Goal: Task Accomplishment & Management: Manage account settings

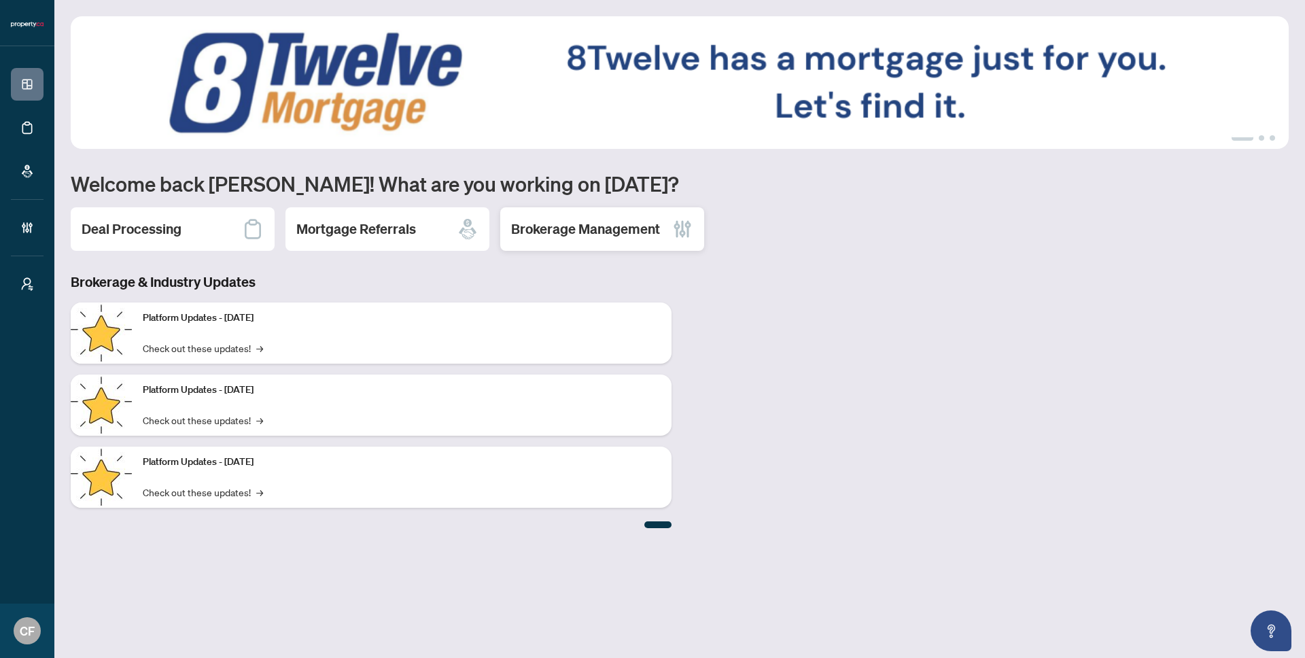
click at [587, 220] on h2 "Brokerage Management" at bounding box center [585, 229] width 149 height 19
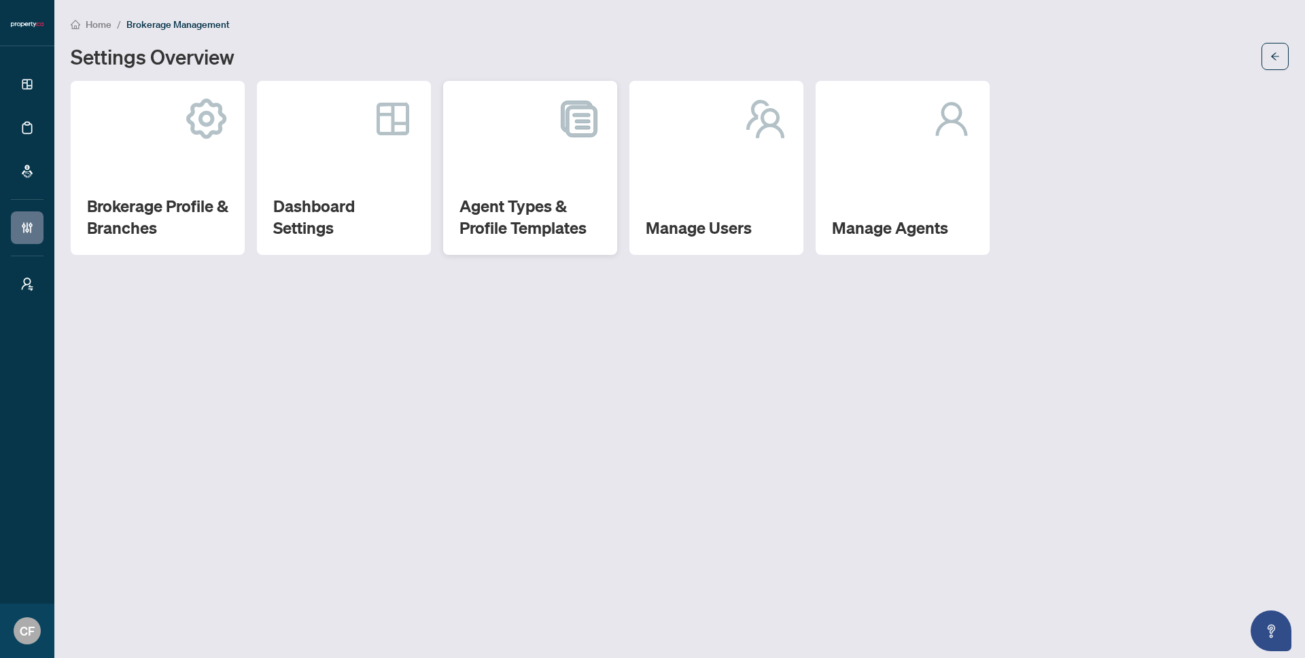
click at [545, 211] on h2 "Agent Types & Profile Templates" at bounding box center [530, 217] width 141 height 44
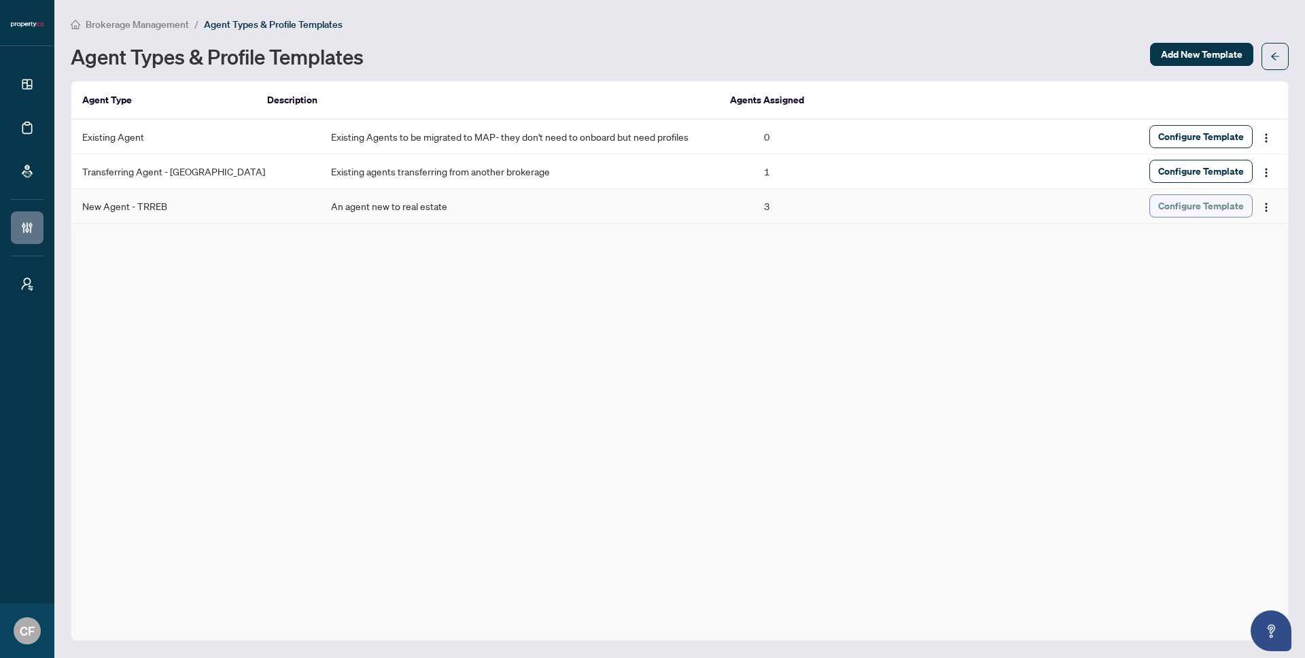
click at [1209, 213] on span "Configure Template" at bounding box center [1201, 206] width 86 height 22
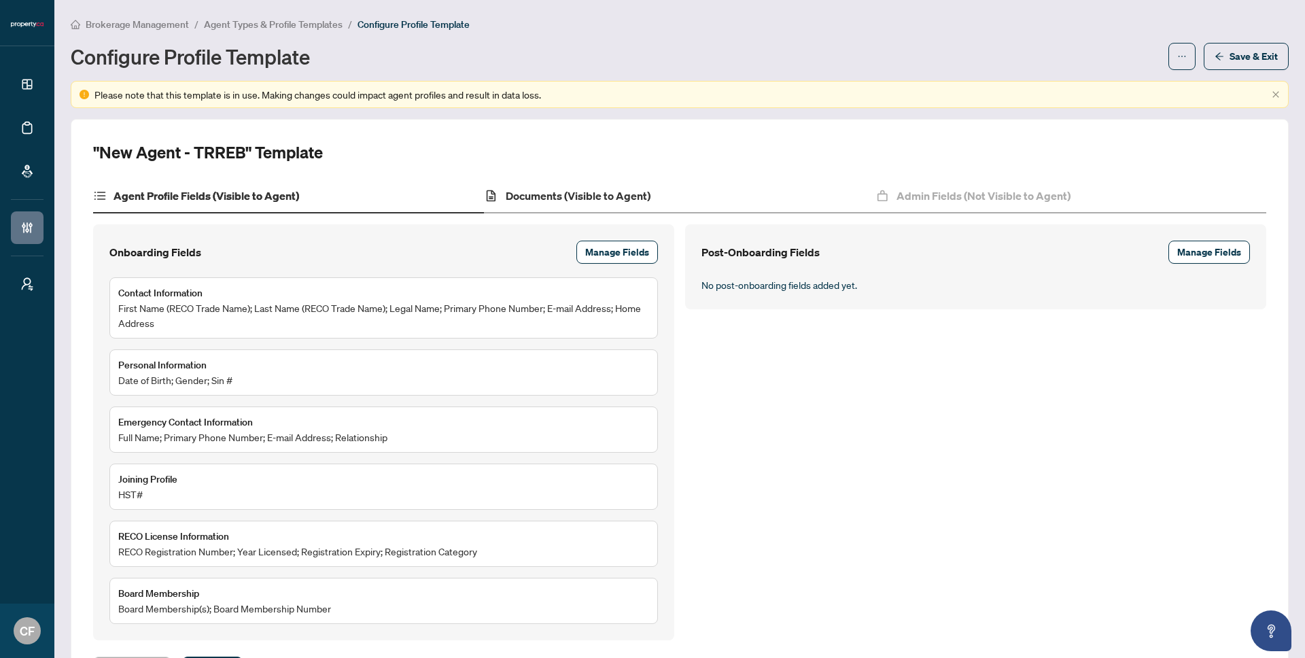
click at [655, 184] on div "Documents (Visible to Agent)" at bounding box center [679, 196] width 391 height 34
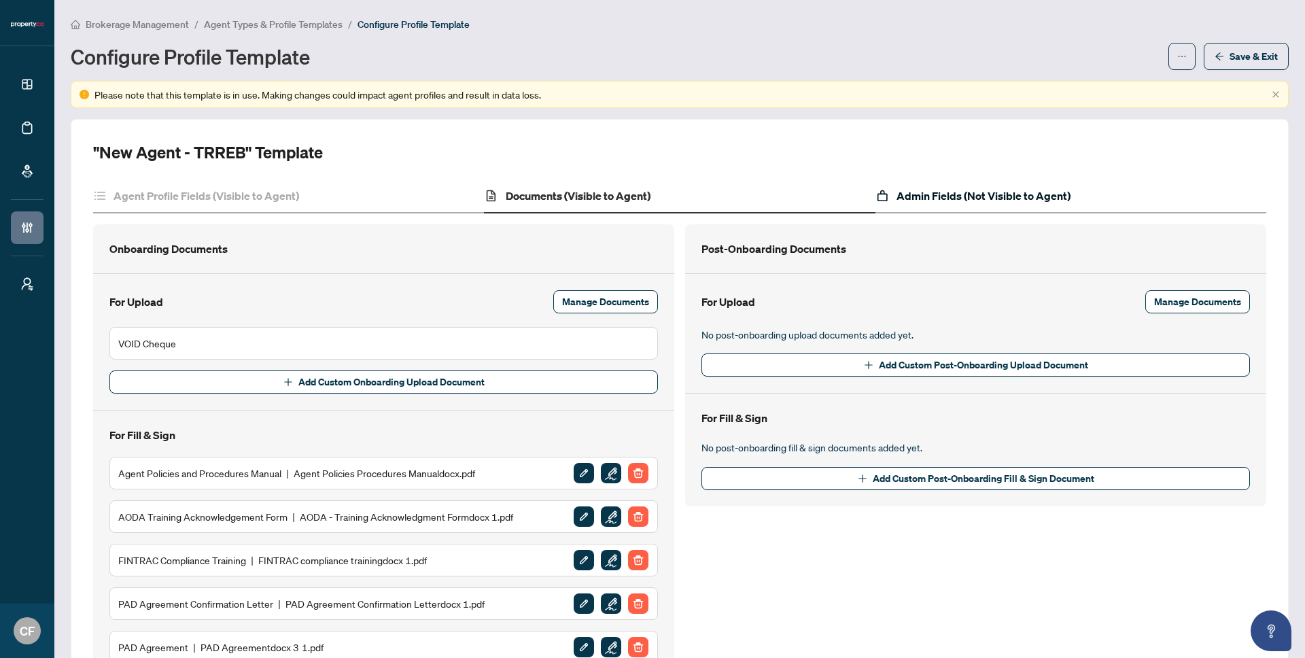
click at [953, 189] on h4 "Admin Fields (Not Visible to Agent)" at bounding box center [984, 196] width 174 height 16
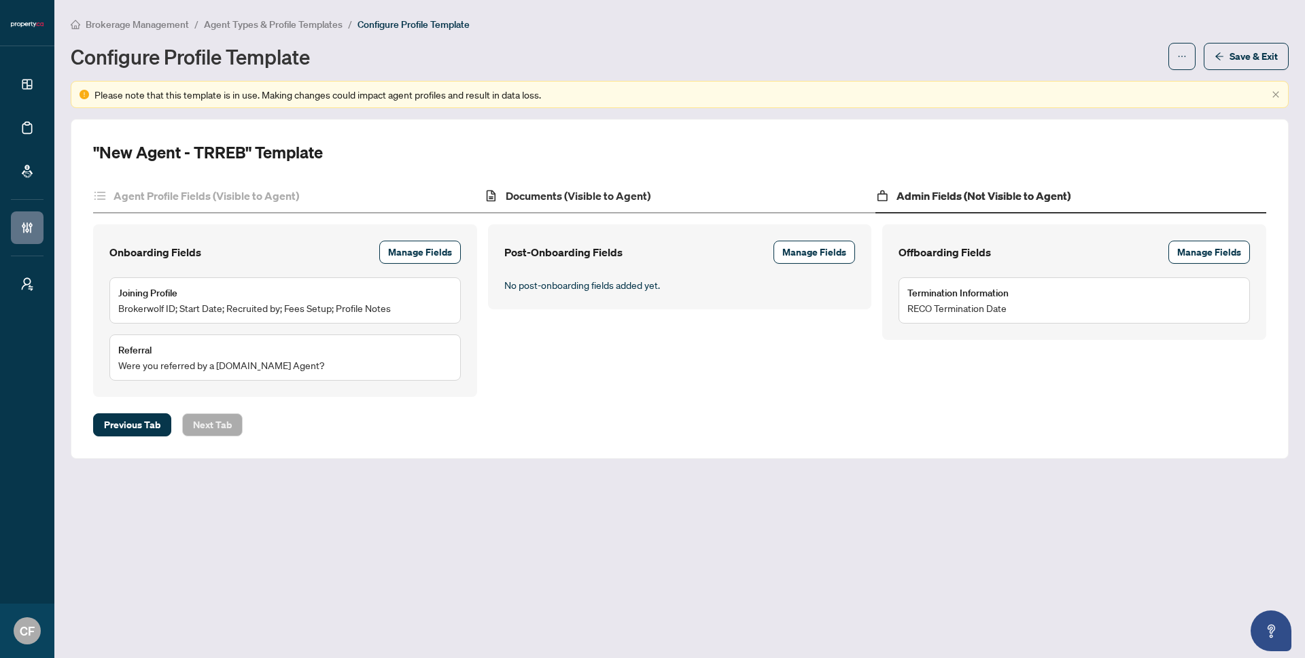
click at [734, 192] on div "Documents (Visible to Agent)" at bounding box center [679, 196] width 391 height 34
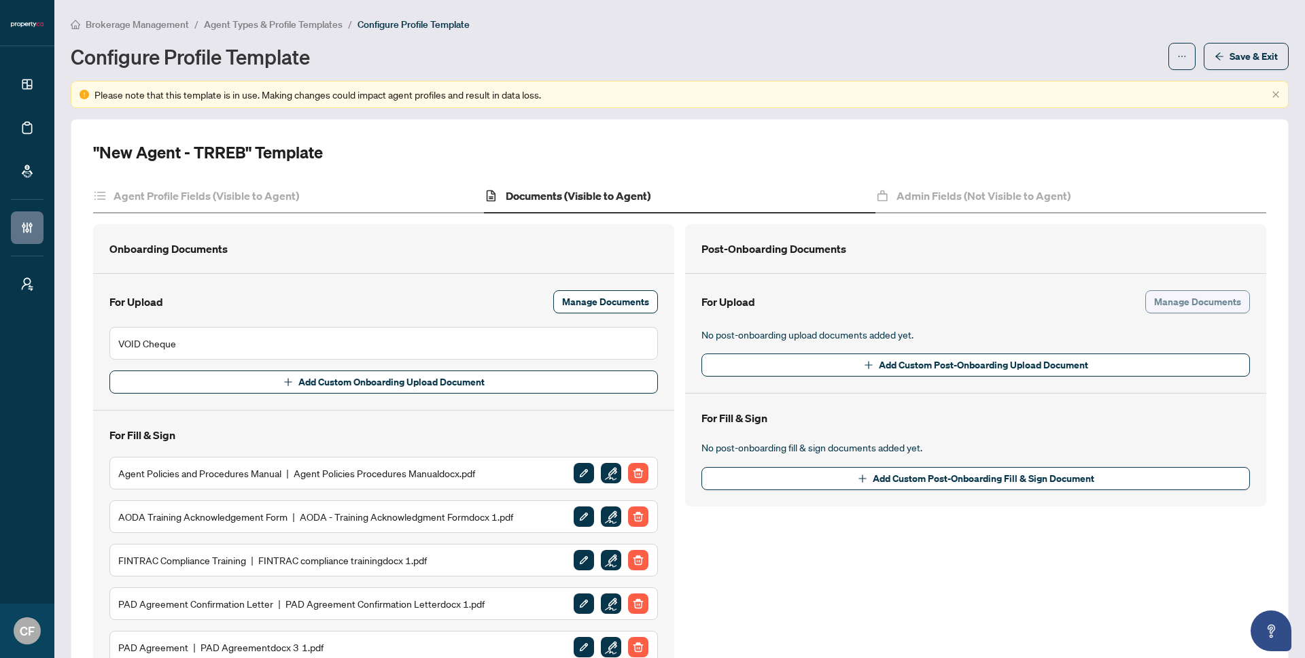
click at [1180, 302] on span "Manage Documents" at bounding box center [1197, 302] width 87 height 22
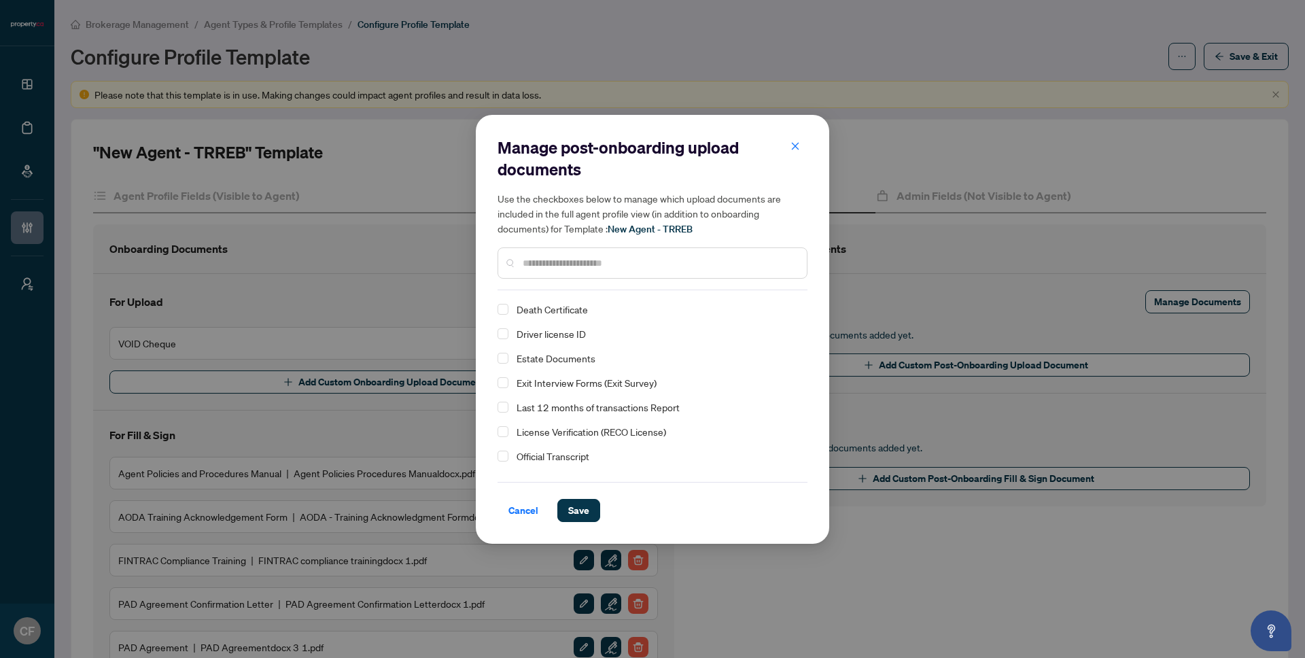
click at [576, 269] on input "text" at bounding box center [659, 263] width 273 height 15
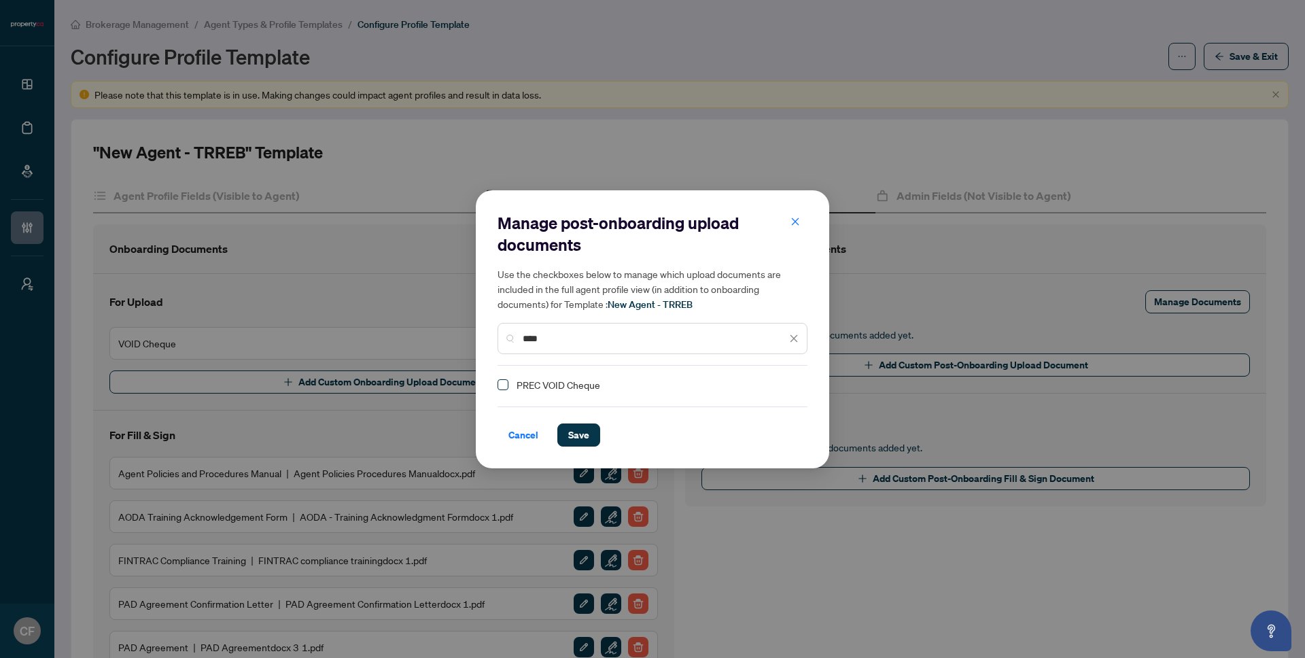
type input "****"
click at [503, 383] on span "Select PREC VOID Cheque" at bounding box center [503, 384] width 11 height 11
click at [576, 430] on span "Save" at bounding box center [578, 435] width 21 height 22
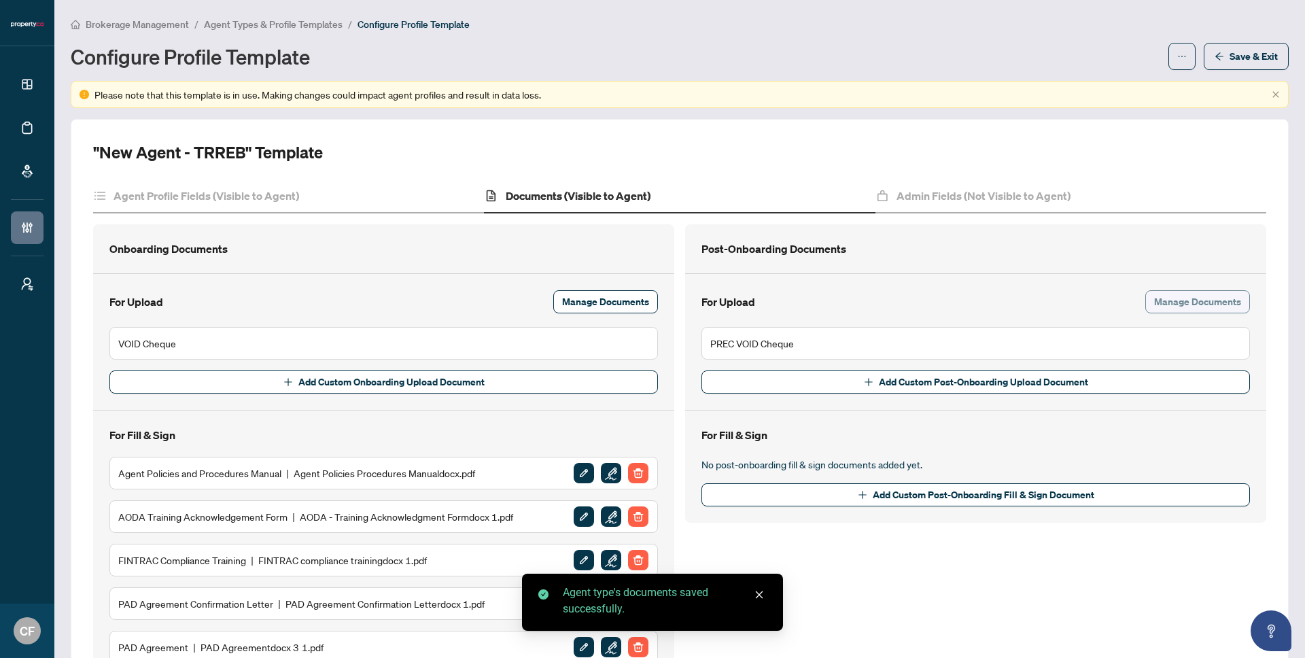
click at [1183, 302] on span "Manage Documents" at bounding box center [1197, 302] width 87 height 22
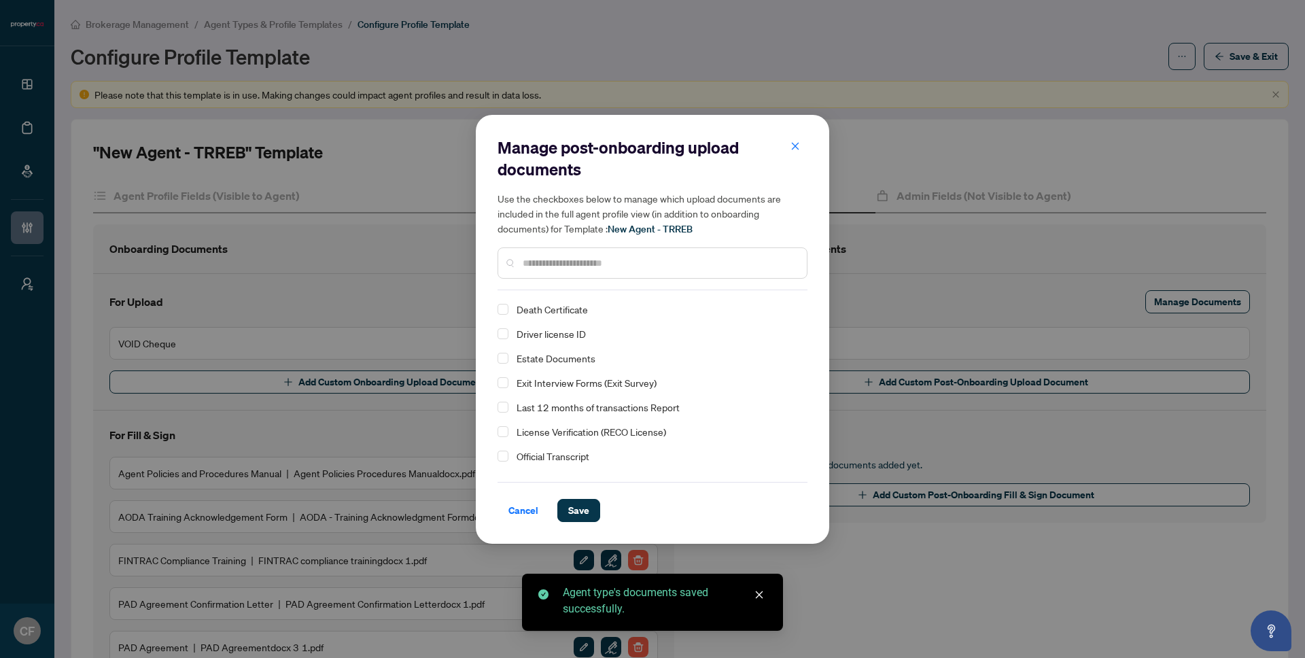
click at [653, 264] on input "text" at bounding box center [659, 263] width 273 height 15
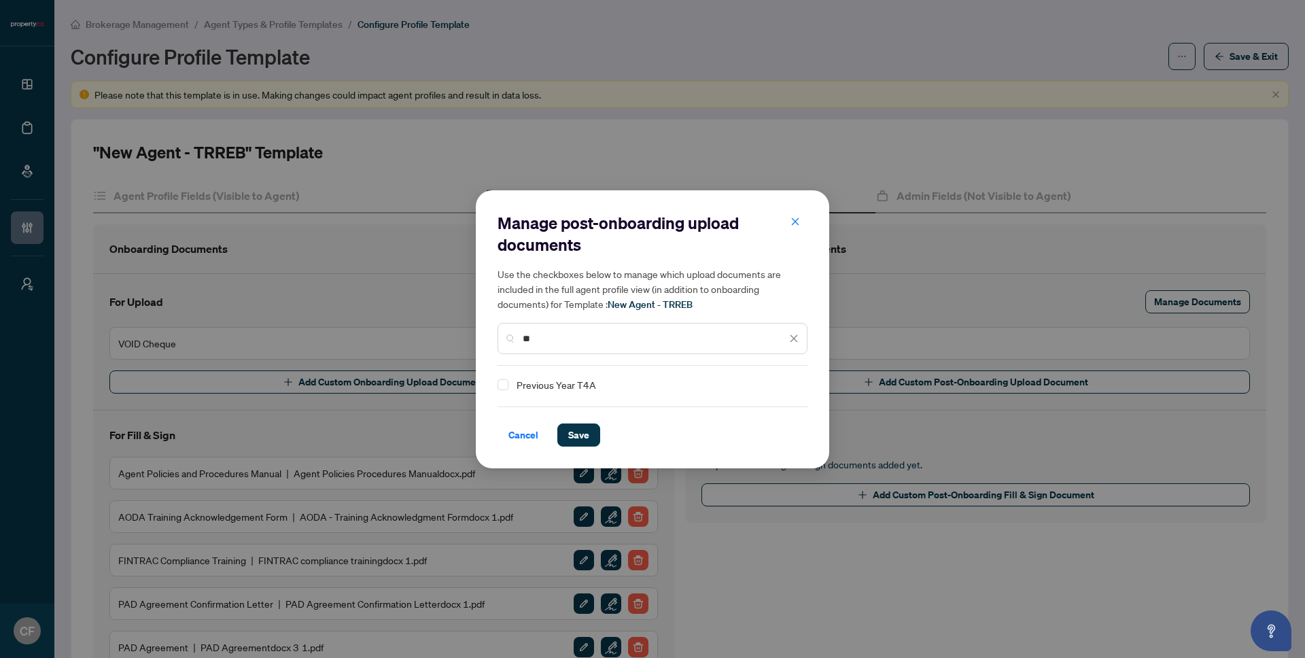
type input "*"
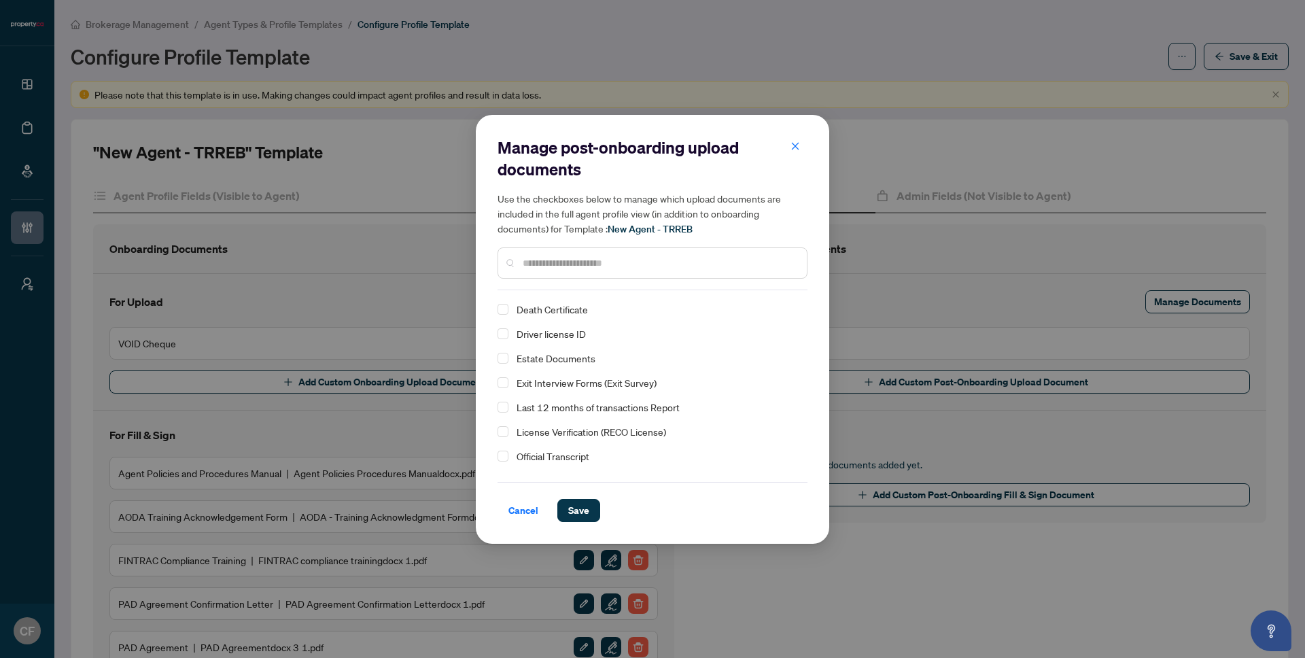
drag, startPoint x: 523, startPoint y: 508, endPoint x: 655, endPoint y: 446, distance: 145.7
click at [523, 508] on span "Cancel" at bounding box center [523, 511] width 30 height 22
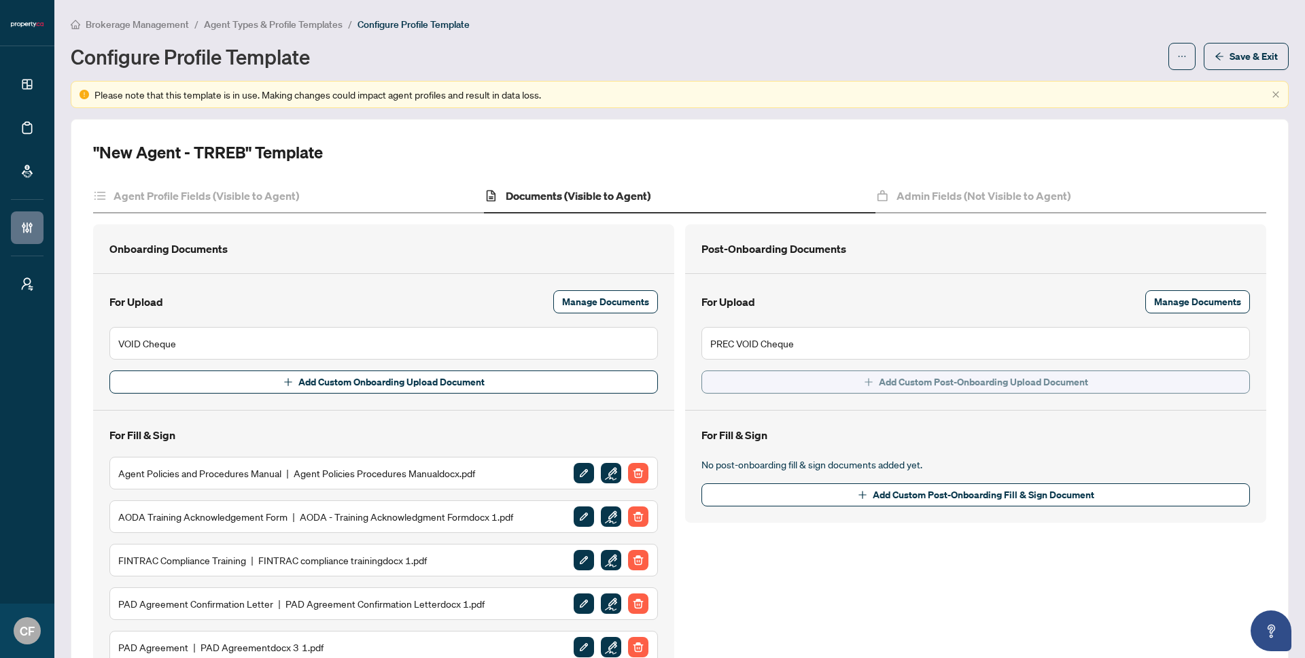
click at [880, 380] on span "Add Custom Post-Onboarding Upload Document" at bounding box center [983, 382] width 209 height 22
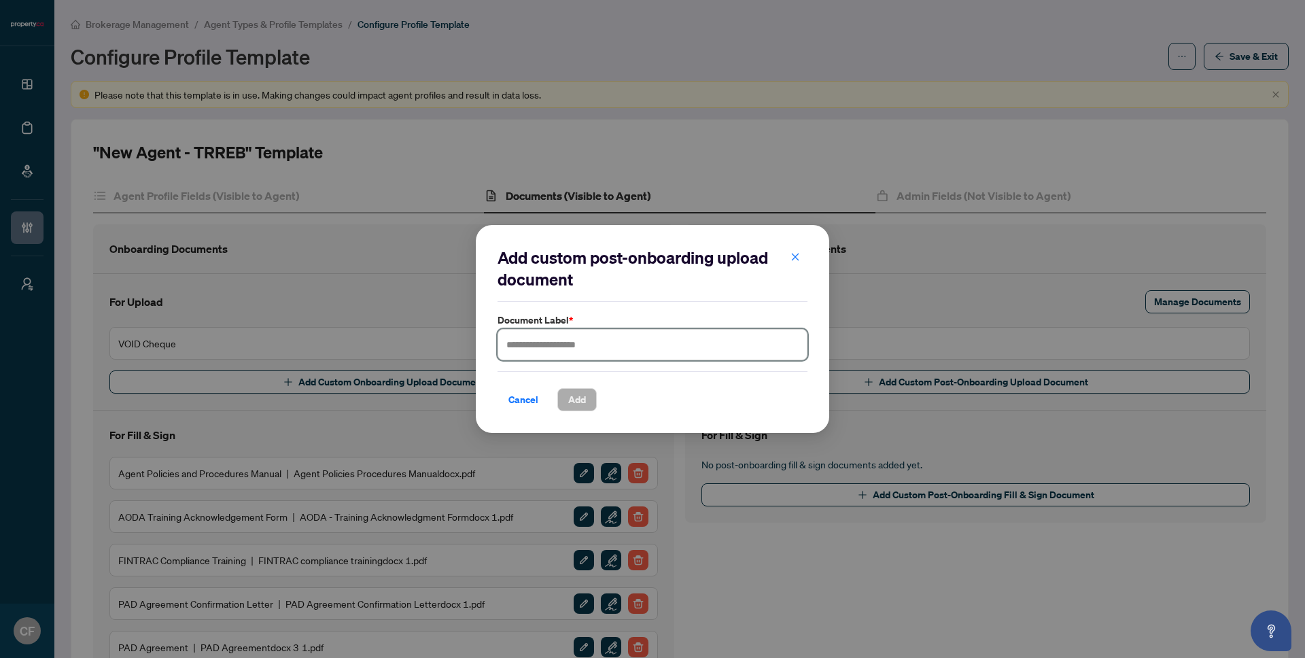
click at [644, 341] on input "text" at bounding box center [653, 344] width 310 height 31
type input "**********"
click at [587, 409] on button "Add" at bounding box center [576, 399] width 39 height 23
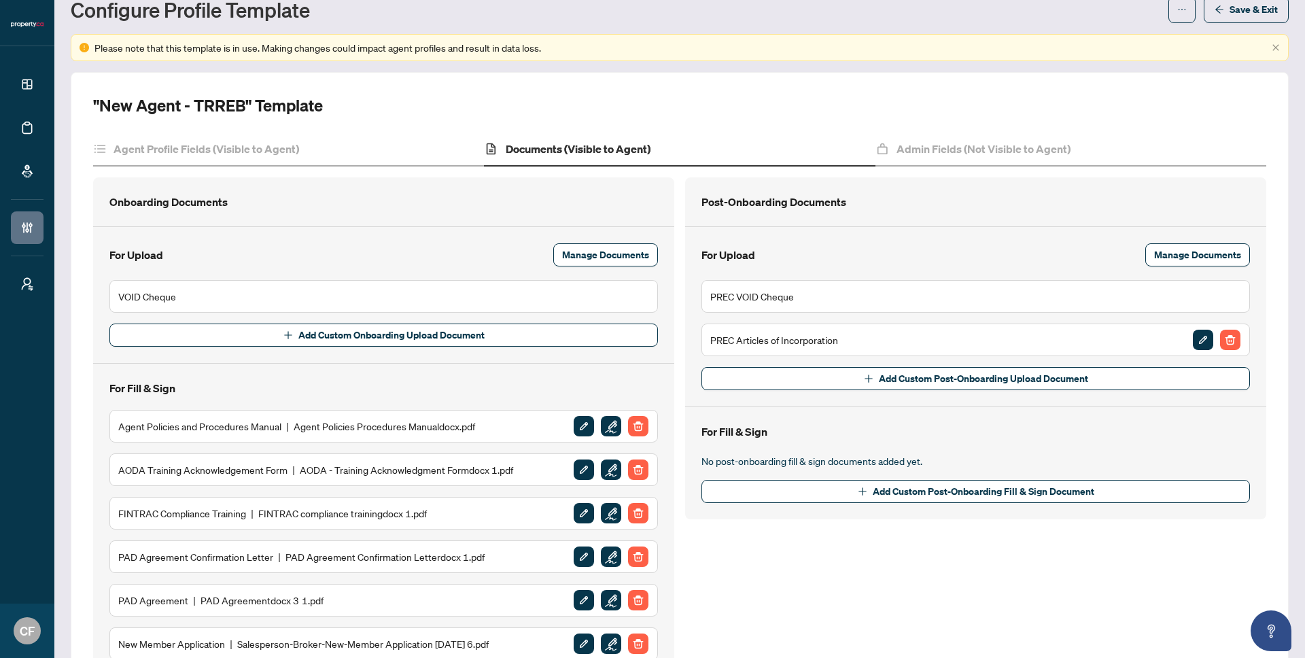
scroll to position [177, 0]
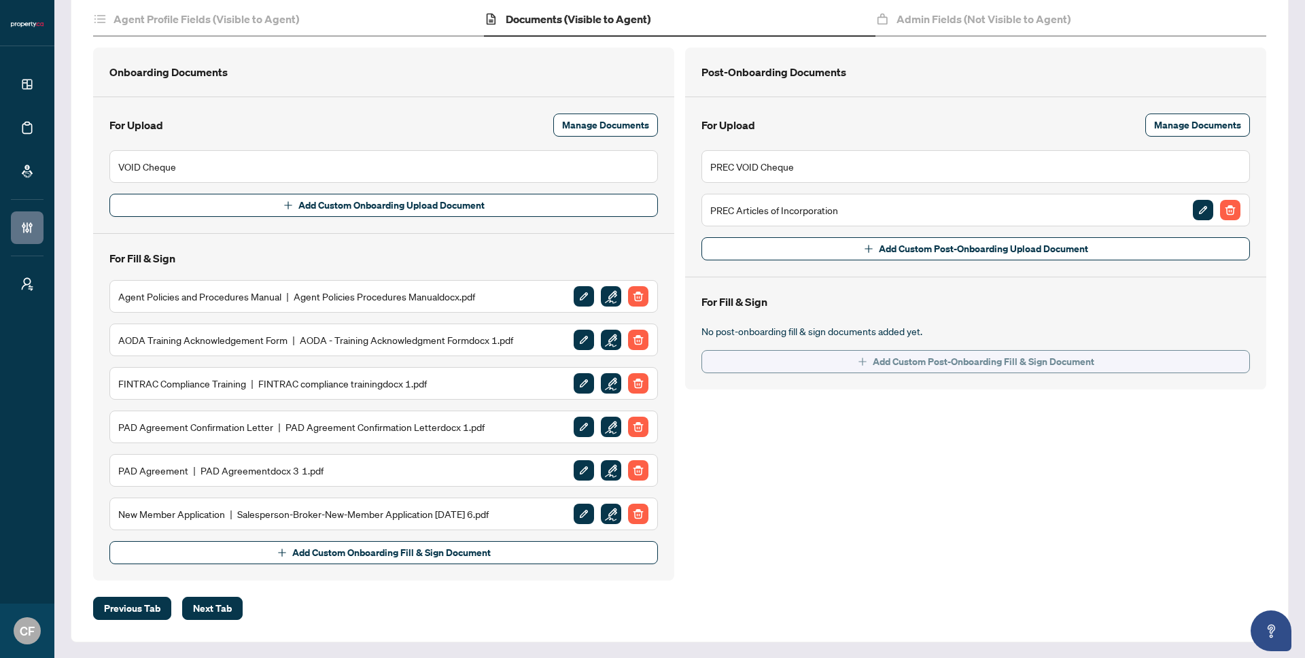
click at [892, 364] on span "Add Custom Post-Onboarding Fill & Sign Document" at bounding box center [984, 362] width 222 height 22
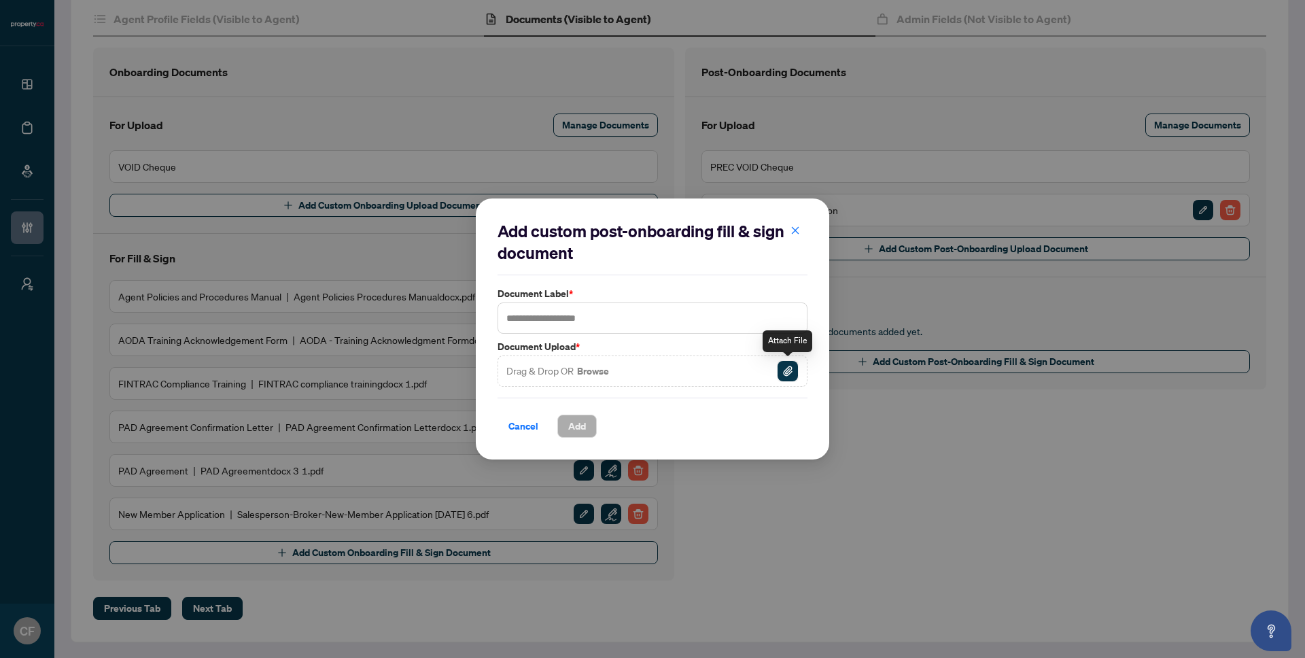
click at [798, 375] on button "button" at bounding box center [788, 371] width 22 height 22
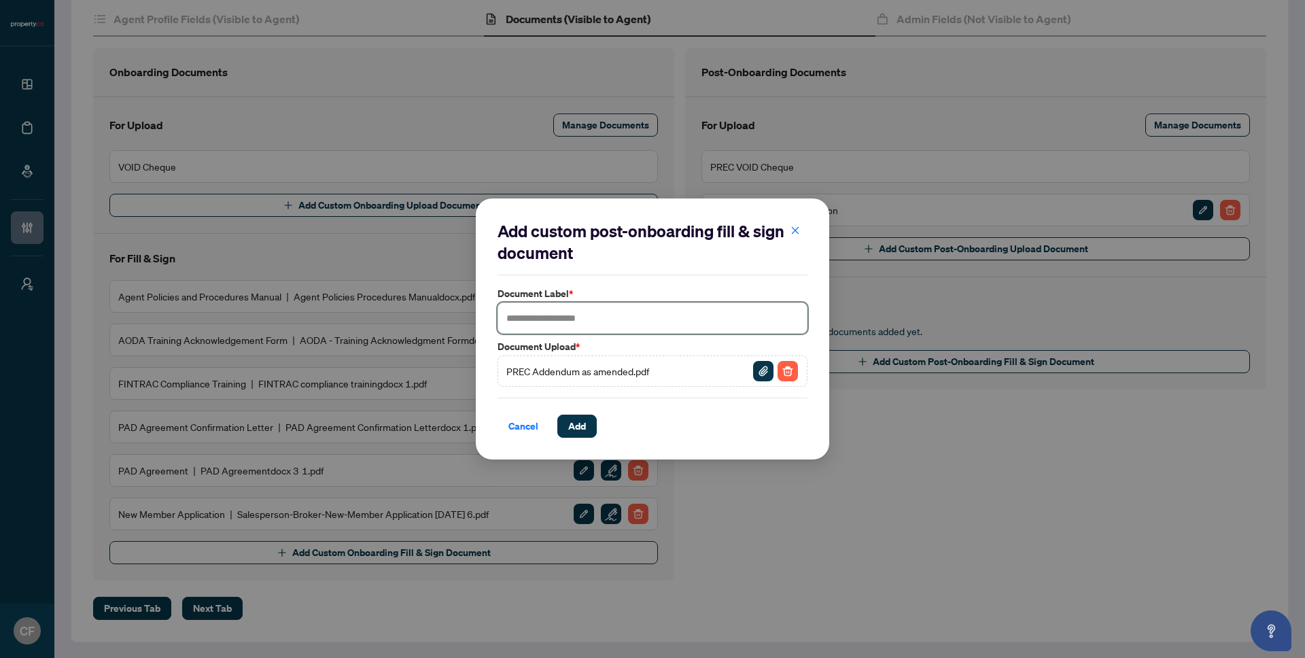
click at [685, 313] on input "text" at bounding box center [653, 317] width 310 height 31
type input "****"
click at [582, 430] on span "Add" at bounding box center [577, 426] width 18 height 22
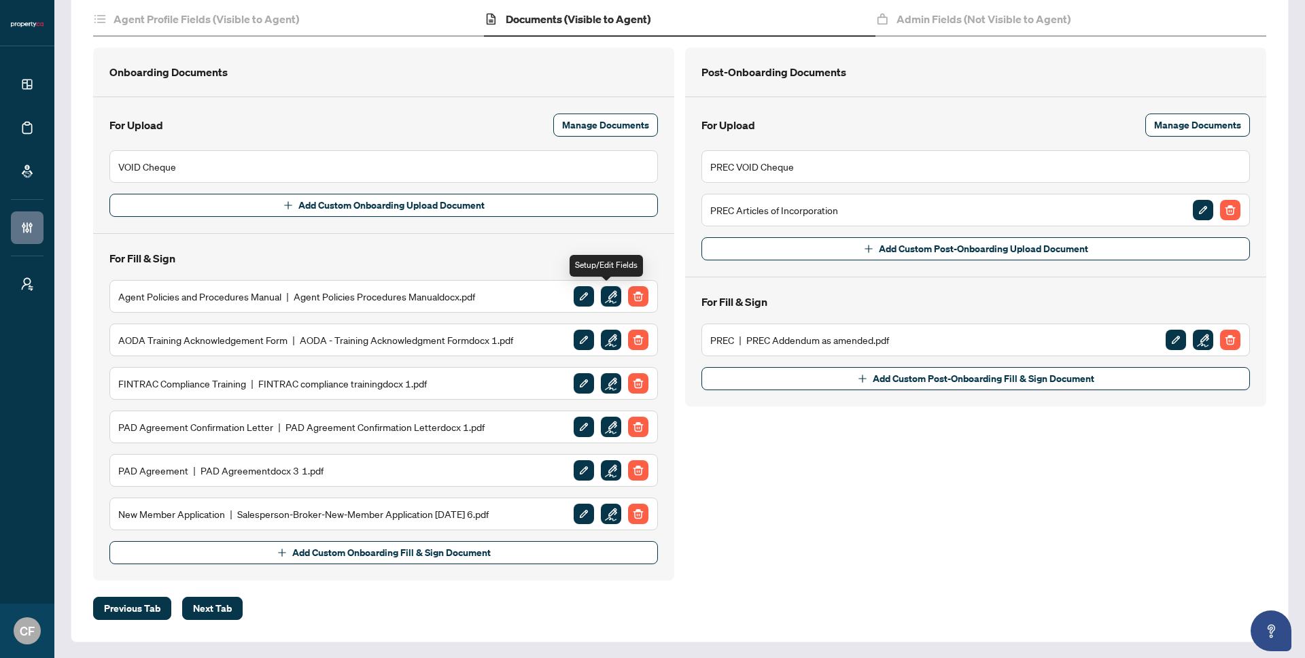
click at [603, 295] on img "button" at bounding box center [611, 296] width 20 height 20
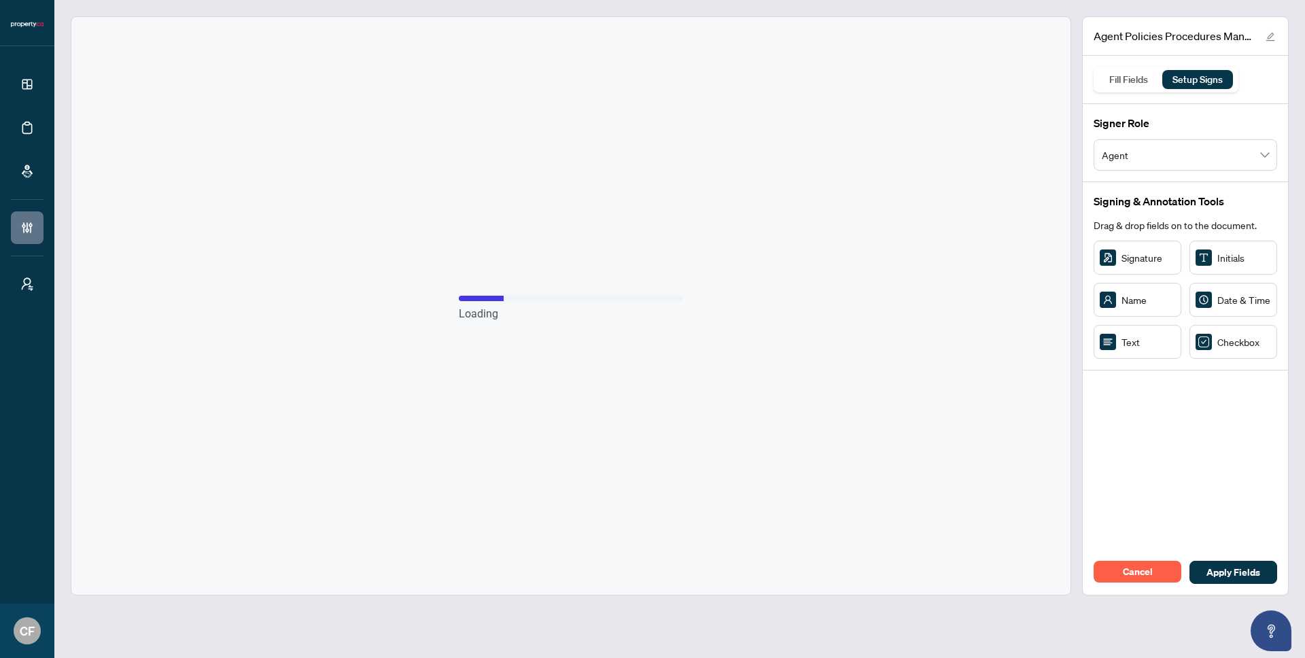
click at [1147, 153] on span "Agent" at bounding box center [1185, 155] width 167 height 26
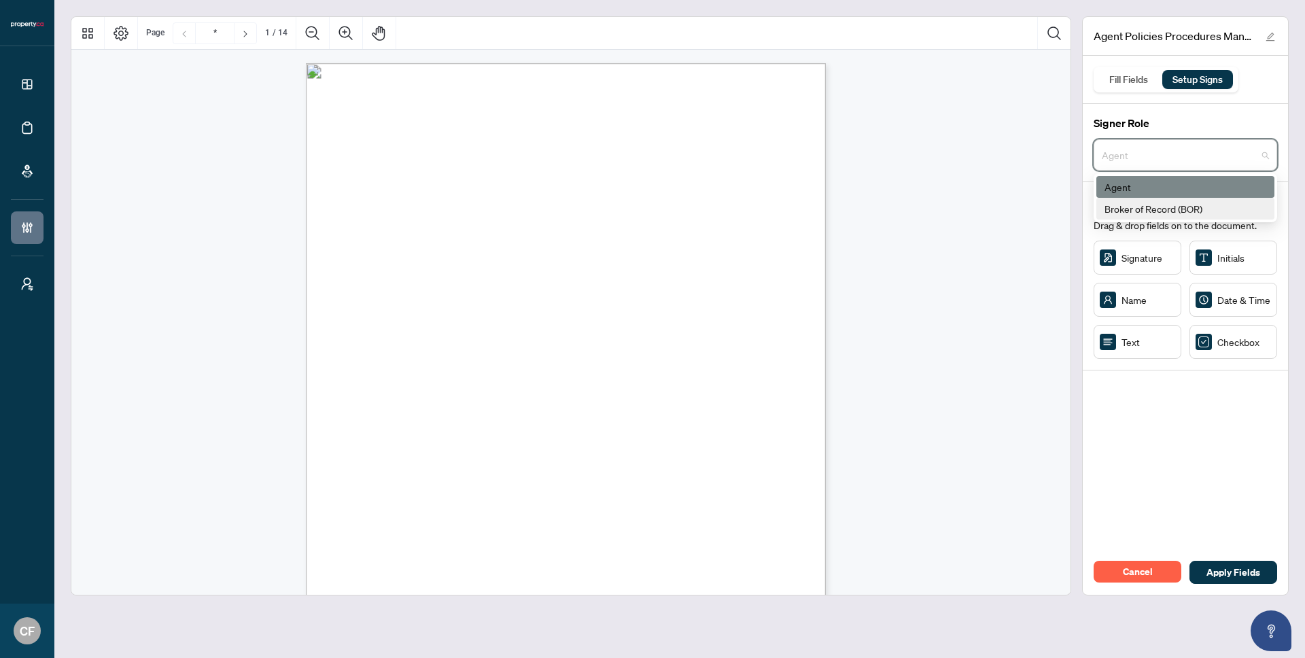
click at [1171, 207] on div "Broker of Record (BOR)" at bounding box center [1186, 208] width 162 height 15
click at [1215, 150] on span "Broker of Record (BOR)" at bounding box center [1185, 155] width 167 height 26
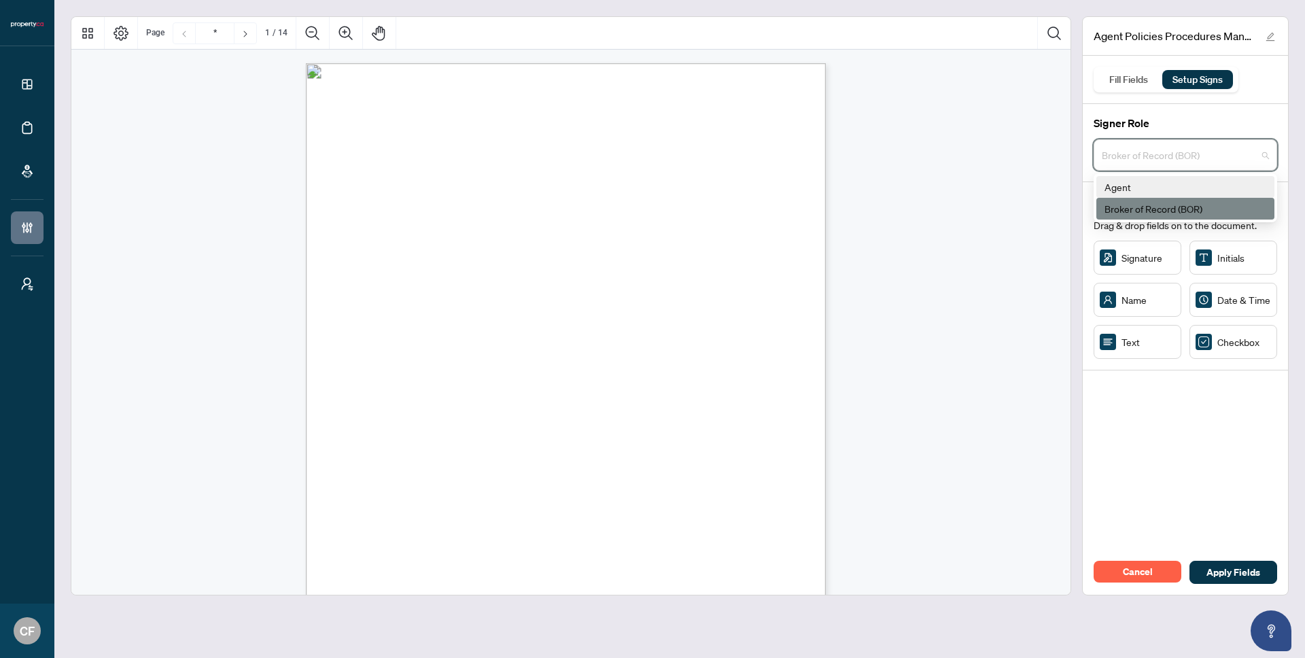
click at [1205, 183] on div "Agent" at bounding box center [1186, 186] width 162 height 15
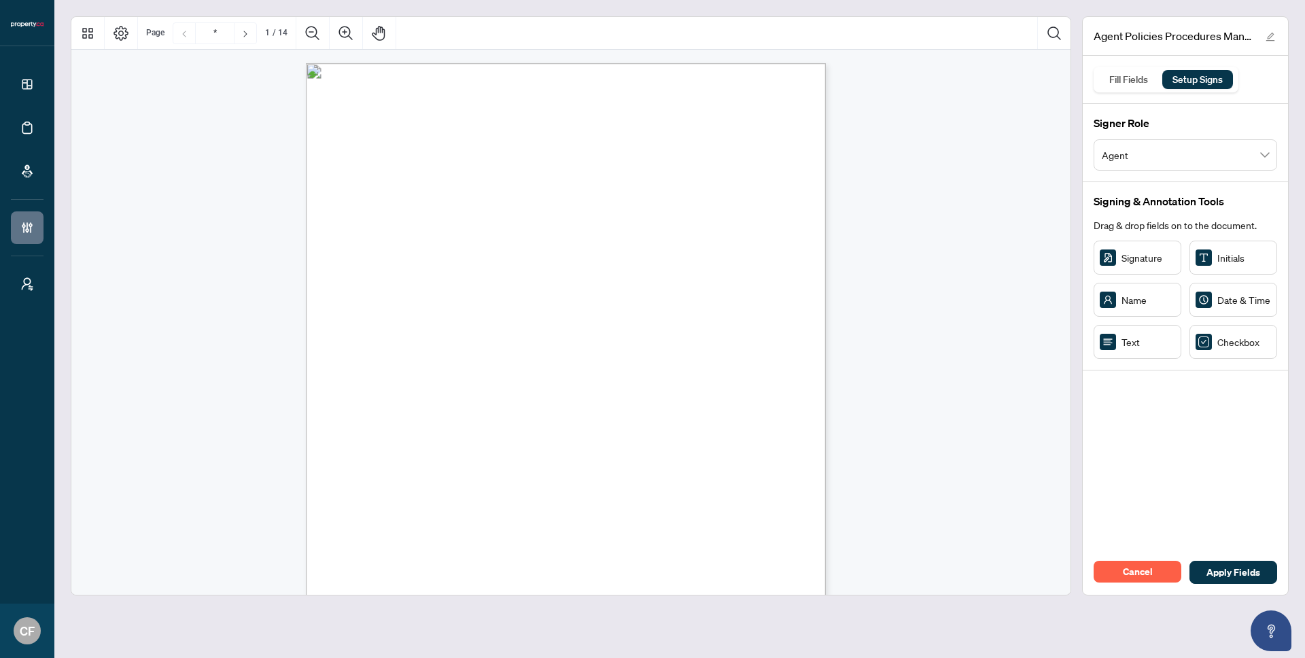
click at [1130, 587] on div "Cancel Apply Fields" at bounding box center [1185, 572] width 205 height 45
click at [1130, 582] on span "Cancel" at bounding box center [1138, 572] width 30 height 22
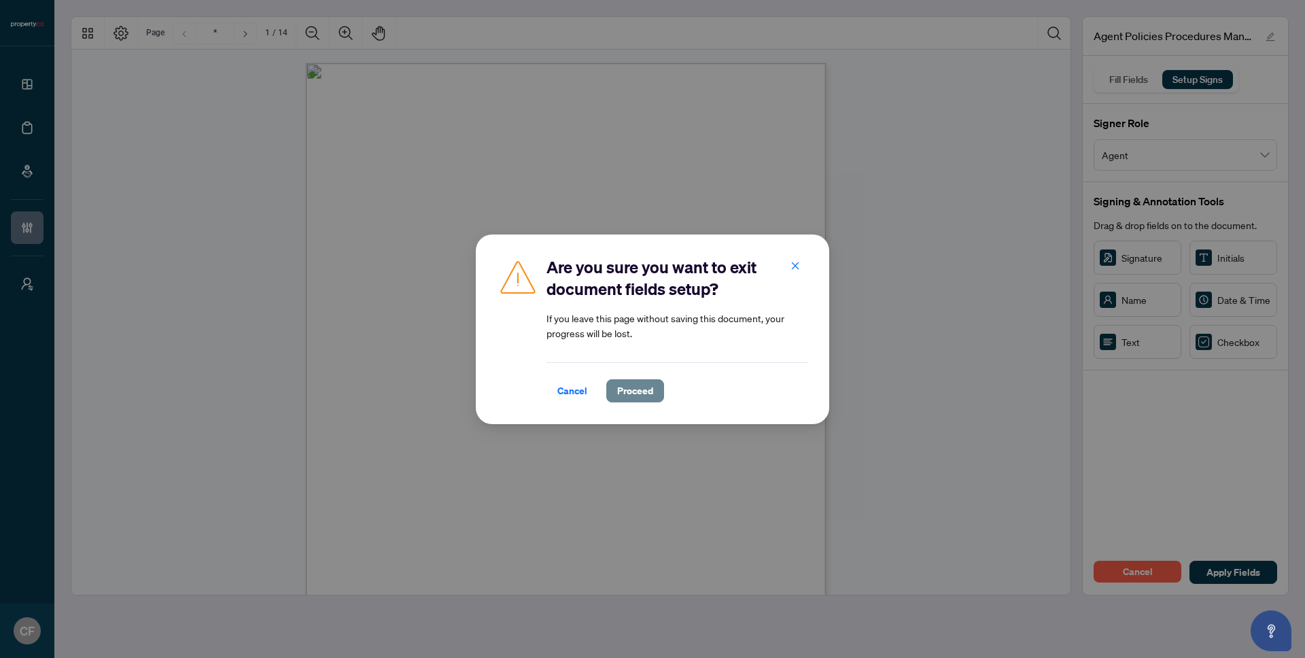
click at [642, 394] on span "Proceed" at bounding box center [635, 391] width 36 height 22
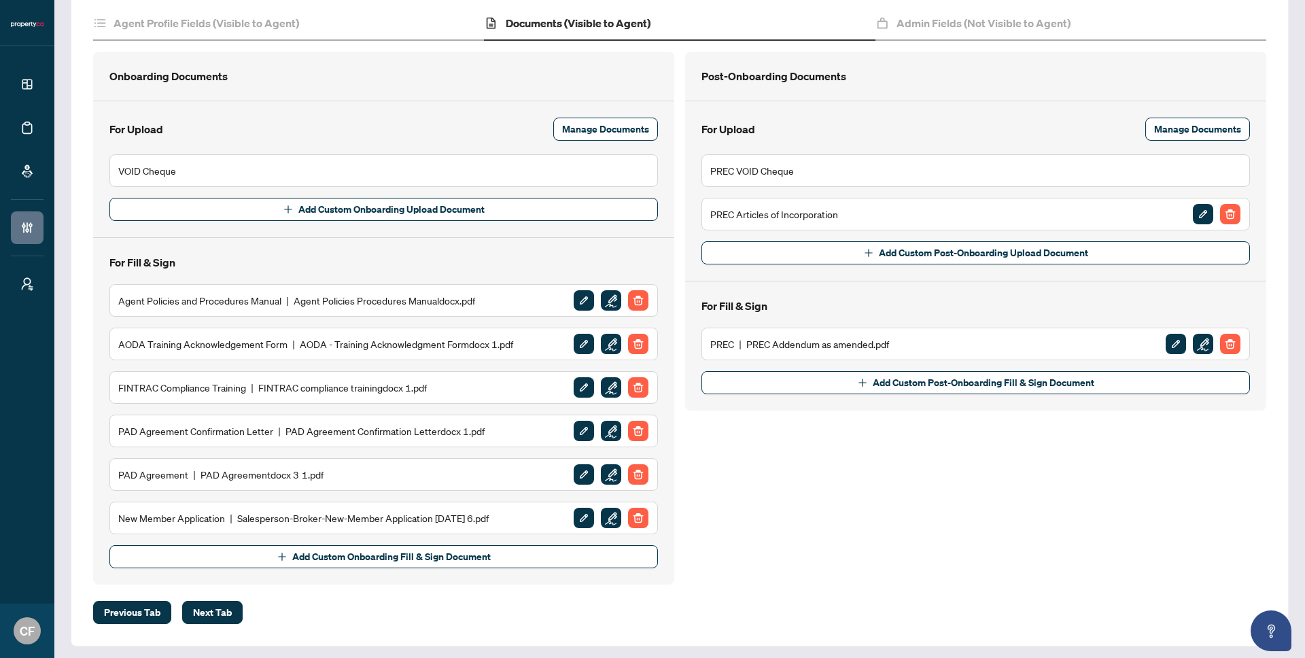
scroll to position [177, 0]
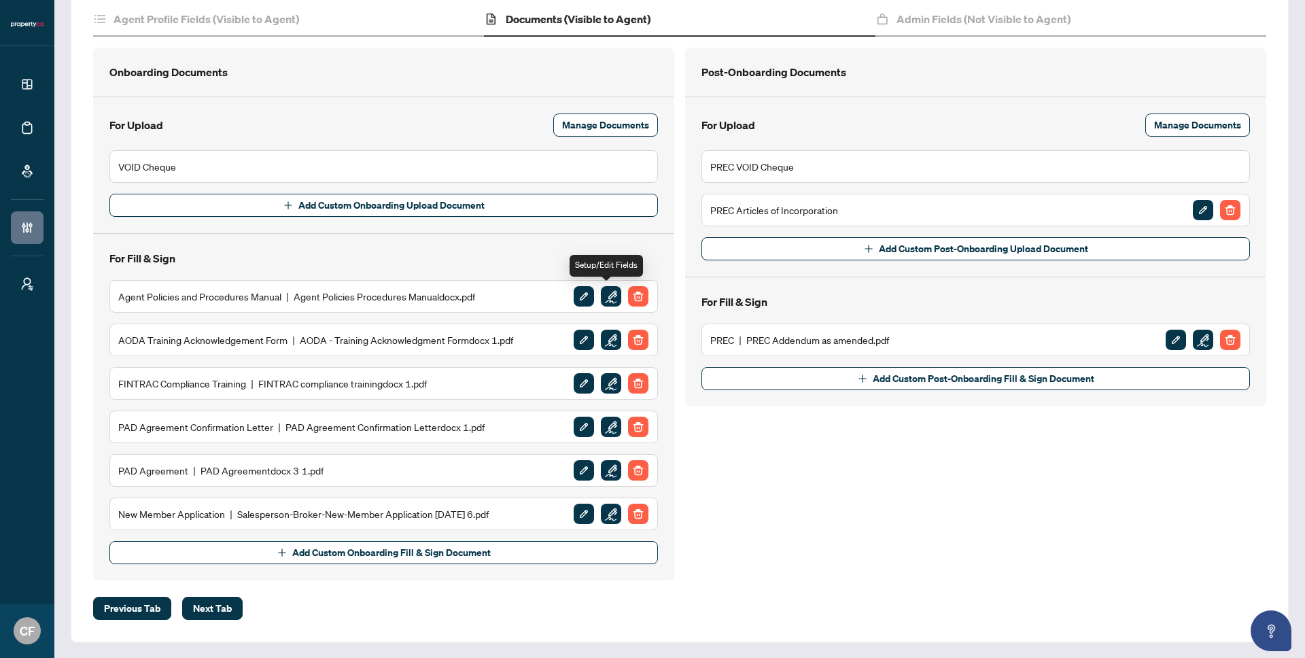
click at [605, 300] on img "button" at bounding box center [611, 296] width 20 height 20
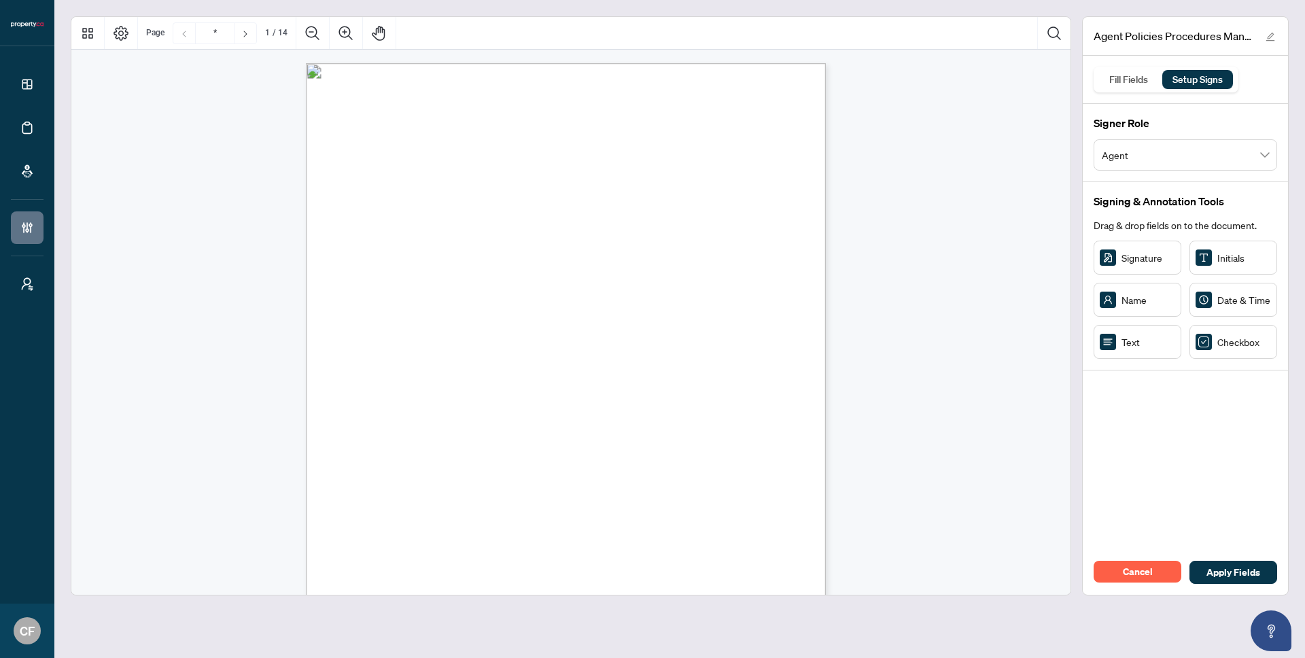
click at [1216, 148] on span "Agent" at bounding box center [1185, 155] width 167 height 26
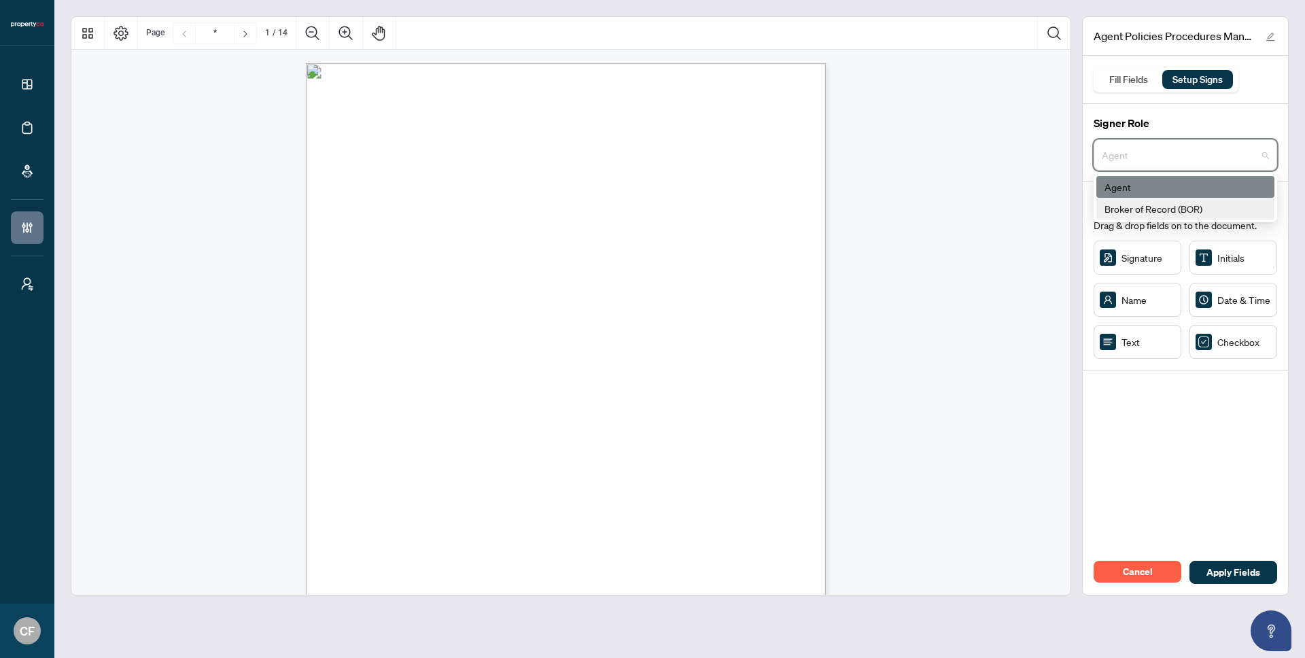
click at [1205, 212] on div "Broker of Record (BOR)" at bounding box center [1186, 208] width 162 height 15
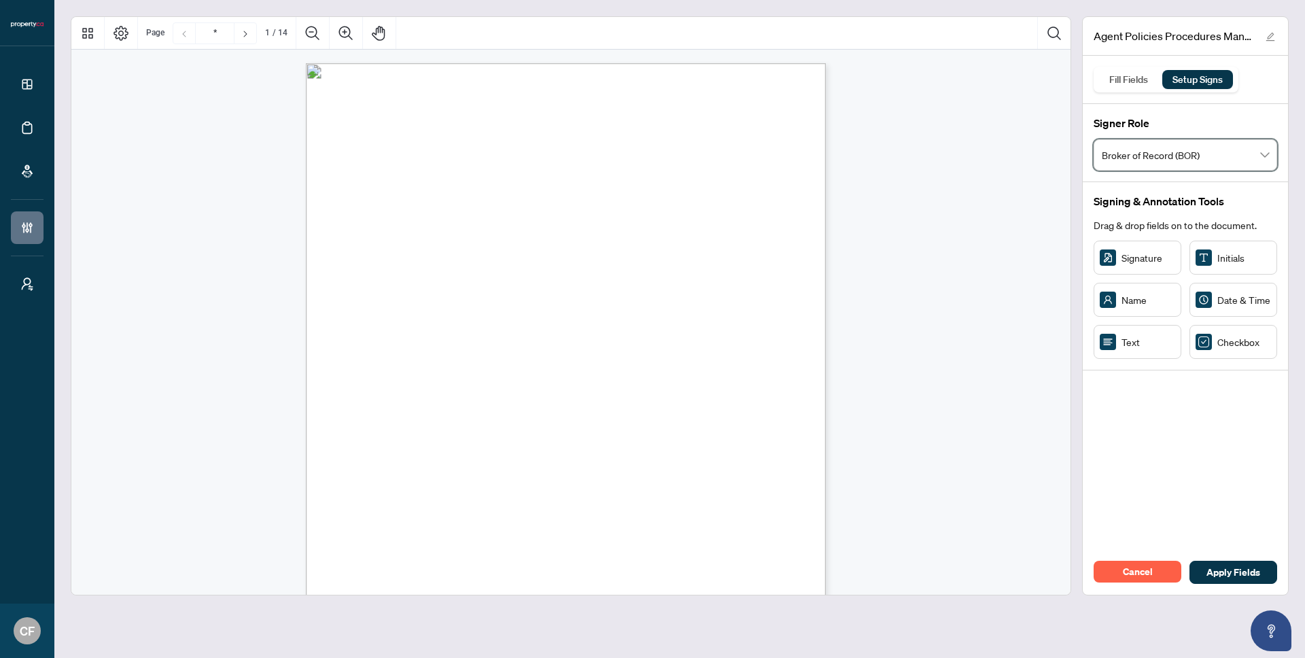
click at [1192, 455] on div "Agent Policies Procedures Manualdocx.pdf Fill Fields Setup Signs Signer Role Br…" at bounding box center [1185, 305] width 207 height 579
click at [1151, 156] on span "Broker of Record (BOR)" at bounding box center [1185, 155] width 167 height 26
click at [1123, 214] on div "Broker of Record (BOR)" at bounding box center [1186, 208] width 162 height 15
click at [1130, 154] on span "Broker of Record (BOR)" at bounding box center [1185, 155] width 167 height 26
click at [1130, 194] on div "Agent" at bounding box center [1186, 186] width 162 height 15
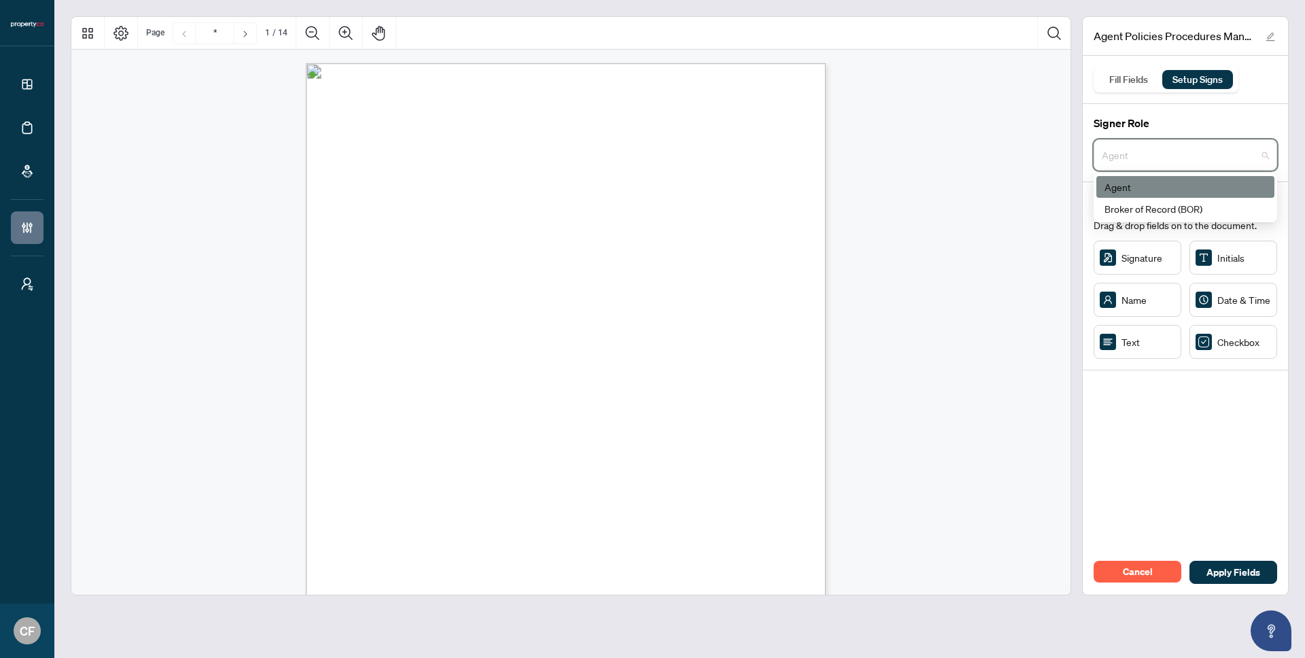
click at [1143, 158] on span "Agent" at bounding box center [1185, 155] width 167 height 26
click at [1143, 205] on div "Broker of Record (BOR)" at bounding box center [1186, 208] width 162 height 15
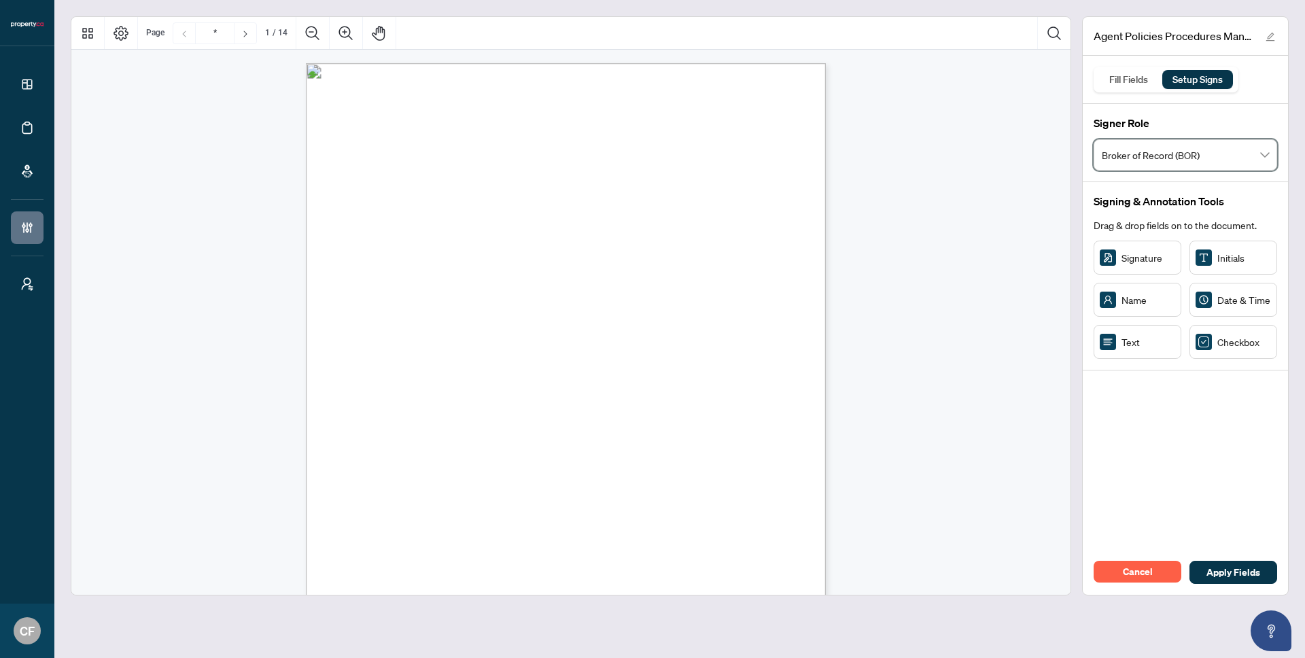
click at [1152, 169] on input "search" at bounding box center [1179, 157] width 155 height 30
click at [1146, 181] on div "Agent" at bounding box center [1186, 186] width 162 height 15
click at [1130, 578] on span "Cancel" at bounding box center [1138, 572] width 30 height 22
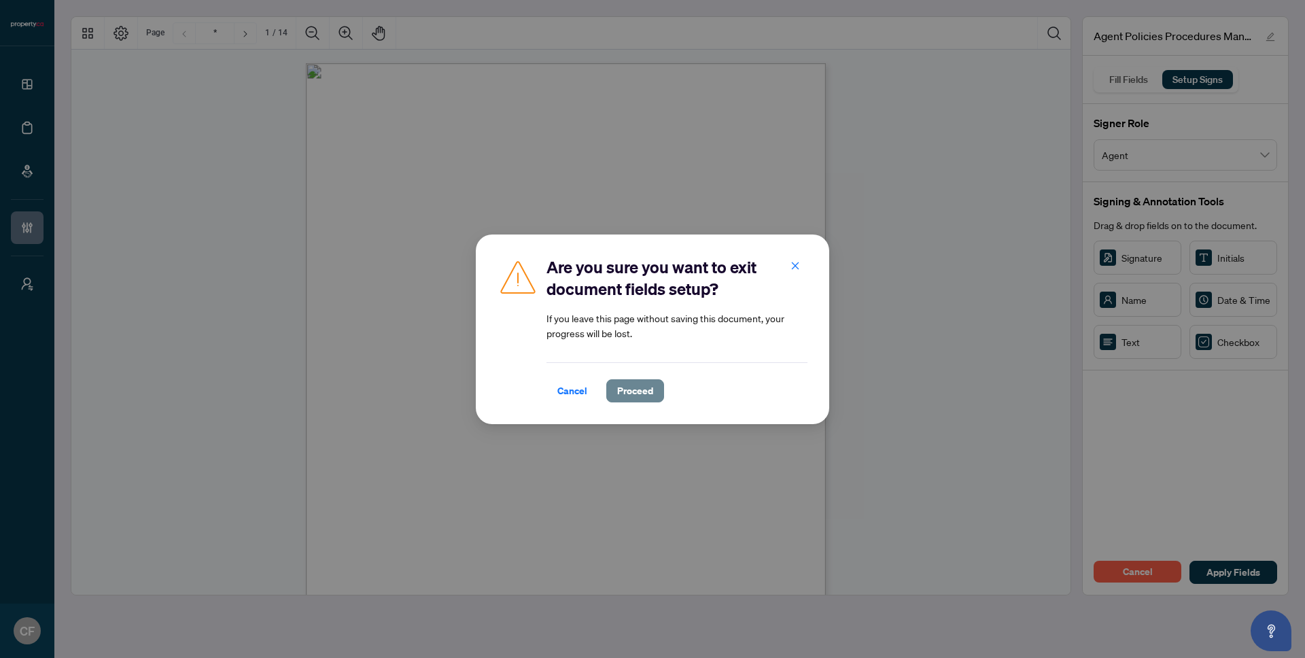
click at [639, 394] on span "Proceed" at bounding box center [635, 391] width 36 height 22
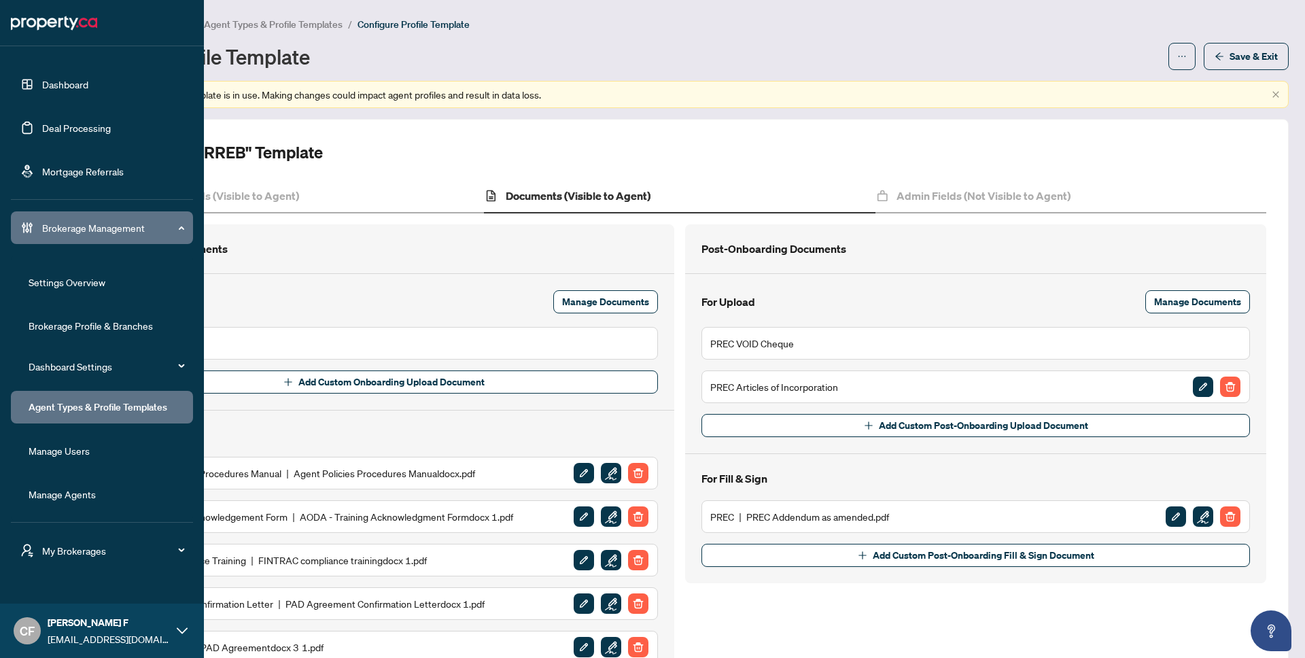
click at [94, 332] on link "Brokerage Profile & Branches" at bounding box center [91, 325] width 124 height 12
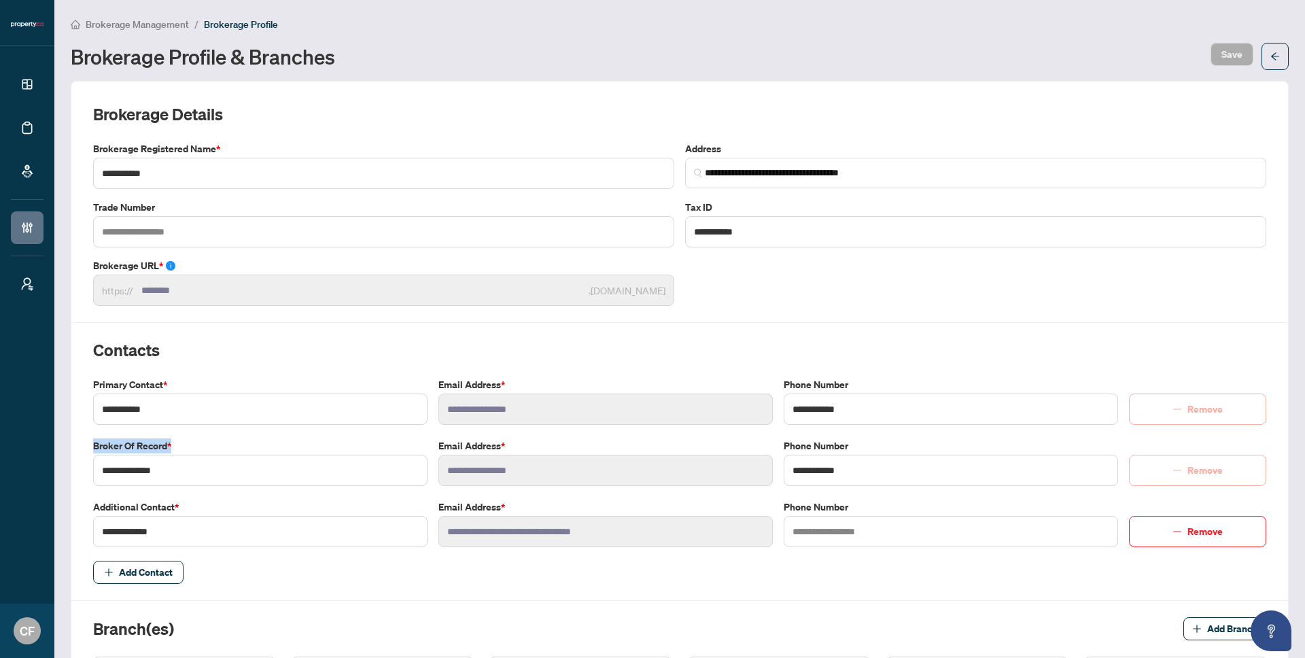
drag, startPoint x: 84, startPoint y: 446, endPoint x: 192, endPoint y: 446, distance: 108.1
click at [192, 446] on div "**********" at bounding box center [680, 580] width 1218 height 998
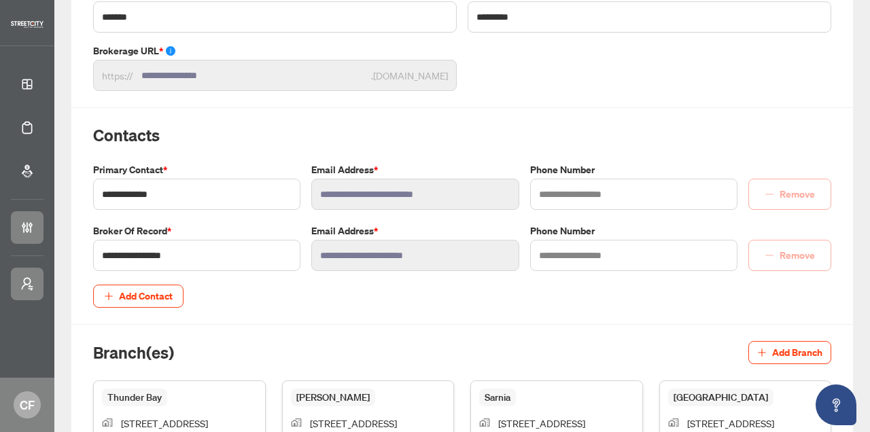
scroll to position [120, 0]
